Goal: Task Accomplishment & Management: Complete application form

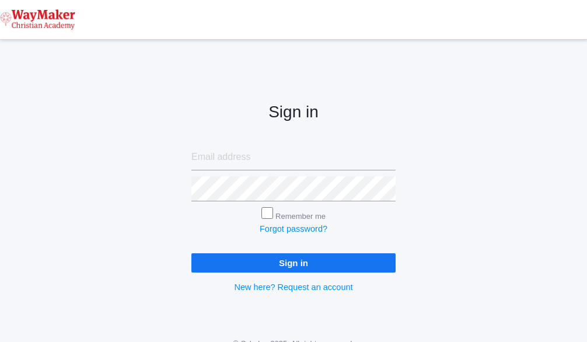
type input "cmarosz@waymakerchristian.com"
click at [322, 260] on input "Sign in" at bounding box center [293, 262] width 204 height 19
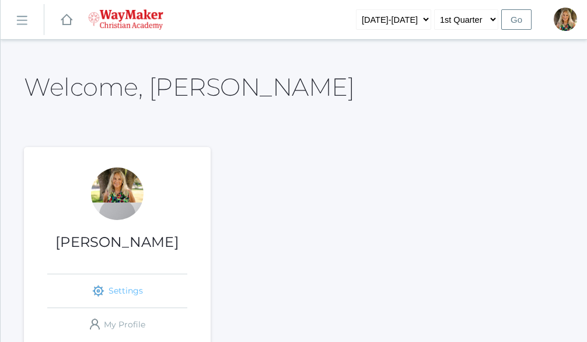
click at [162, 284] on link "icons/ui/navigation/settings Created with Sketch. Settings" at bounding box center [117, 290] width 140 height 33
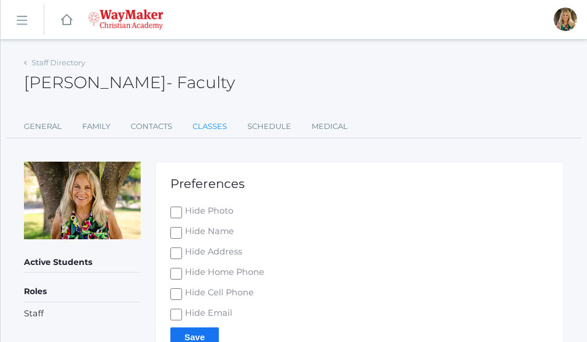
click at [205, 124] on link "Classes" at bounding box center [210, 126] width 34 height 23
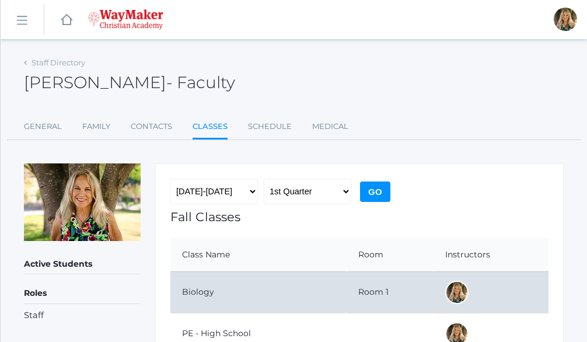
click at [209, 291] on td "Biology" at bounding box center [258, 291] width 176 height 41
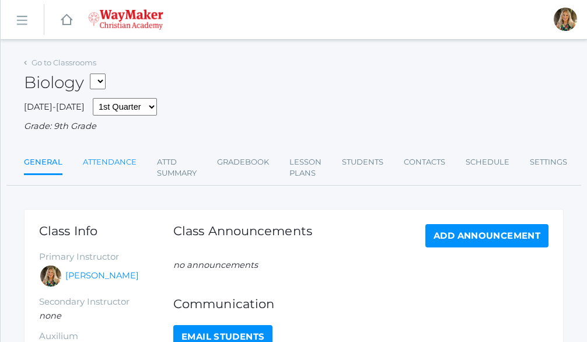
click at [108, 162] on link "Attendance" at bounding box center [110, 162] width 54 height 23
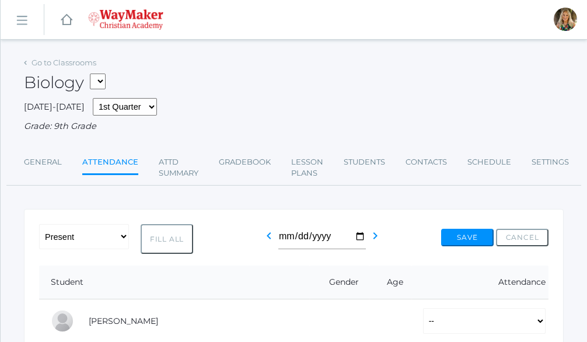
click at [172, 244] on button "Fill All" at bounding box center [167, 239] width 53 height 30
select select "P"
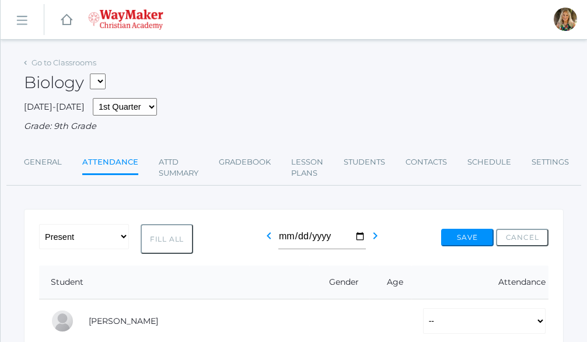
select select "P"
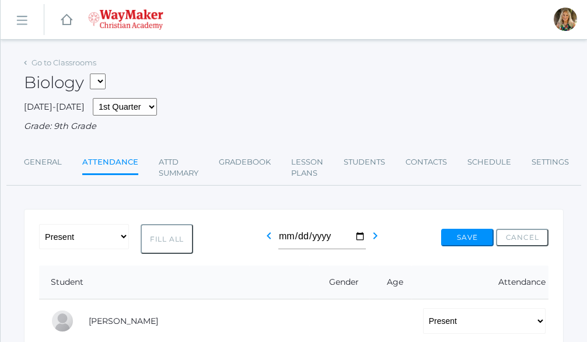
select select "P"
click at [475, 237] on button "Save" at bounding box center [467, 238] width 53 height 18
